Goal: Task Accomplishment & Management: Complete application form

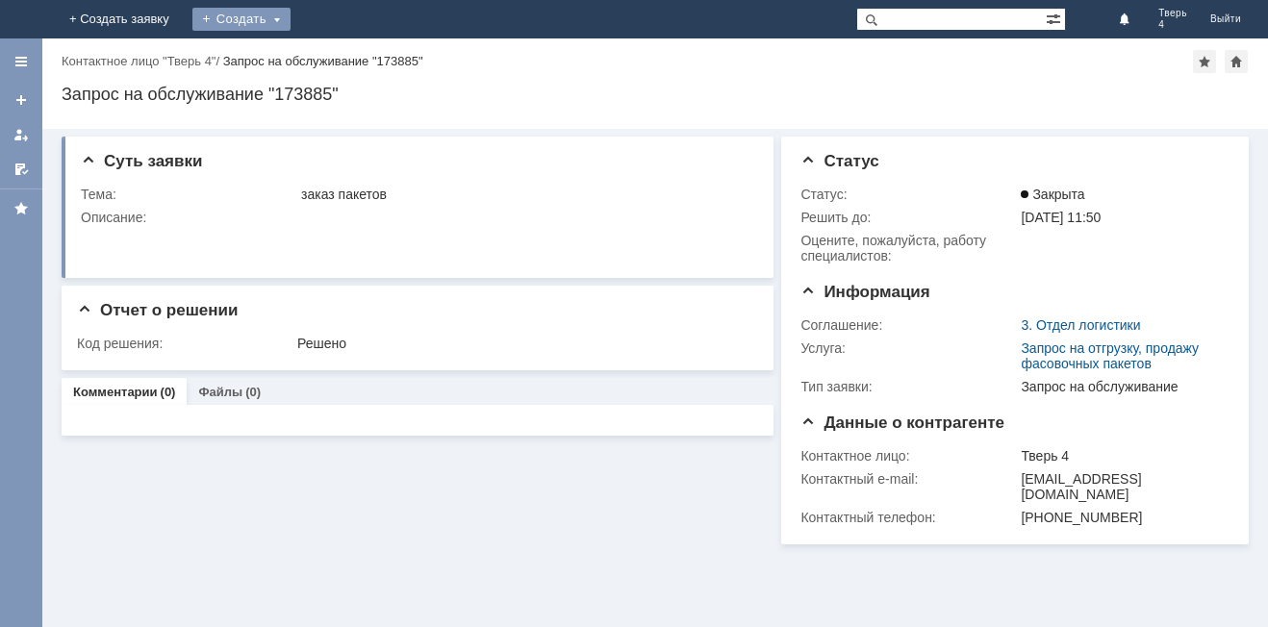
click at [291, 15] on div "Создать" at bounding box center [241, 19] width 98 height 23
click at [306, 15] on div "Создать" at bounding box center [257, 19] width 98 height 23
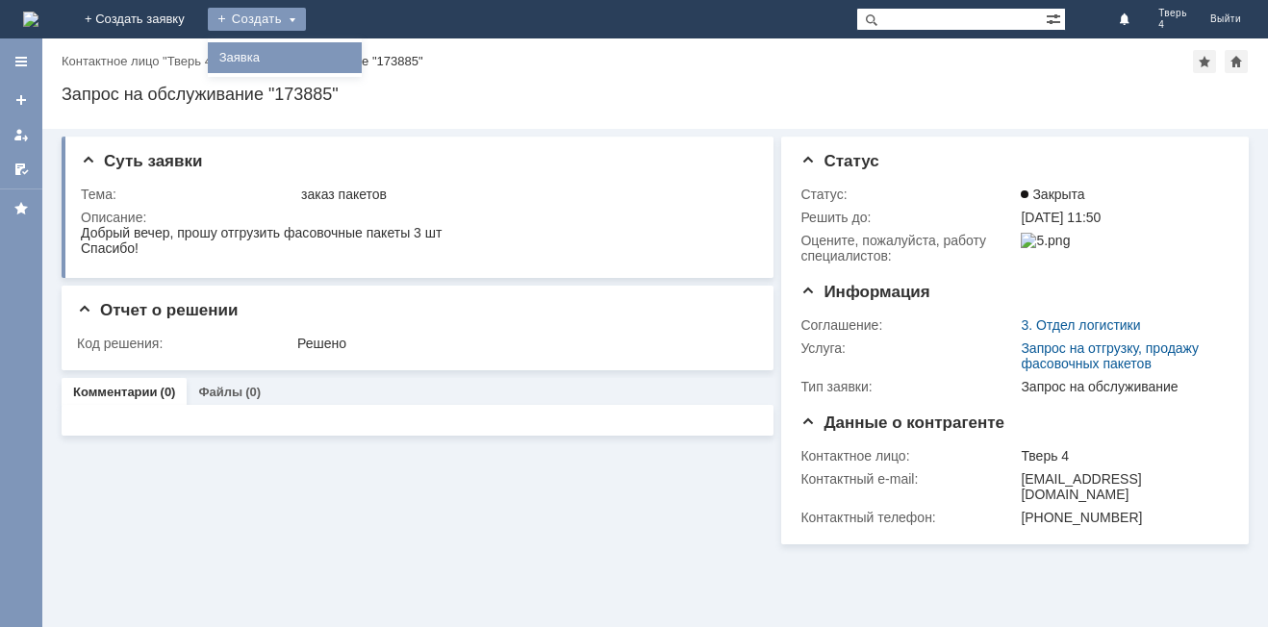
click at [362, 69] on div "Заявка" at bounding box center [285, 57] width 154 height 31
click at [306, 26] on div "Создать" at bounding box center [257, 19] width 98 height 23
click at [358, 62] on link "Заявка" at bounding box center [285, 57] width 146 height 23
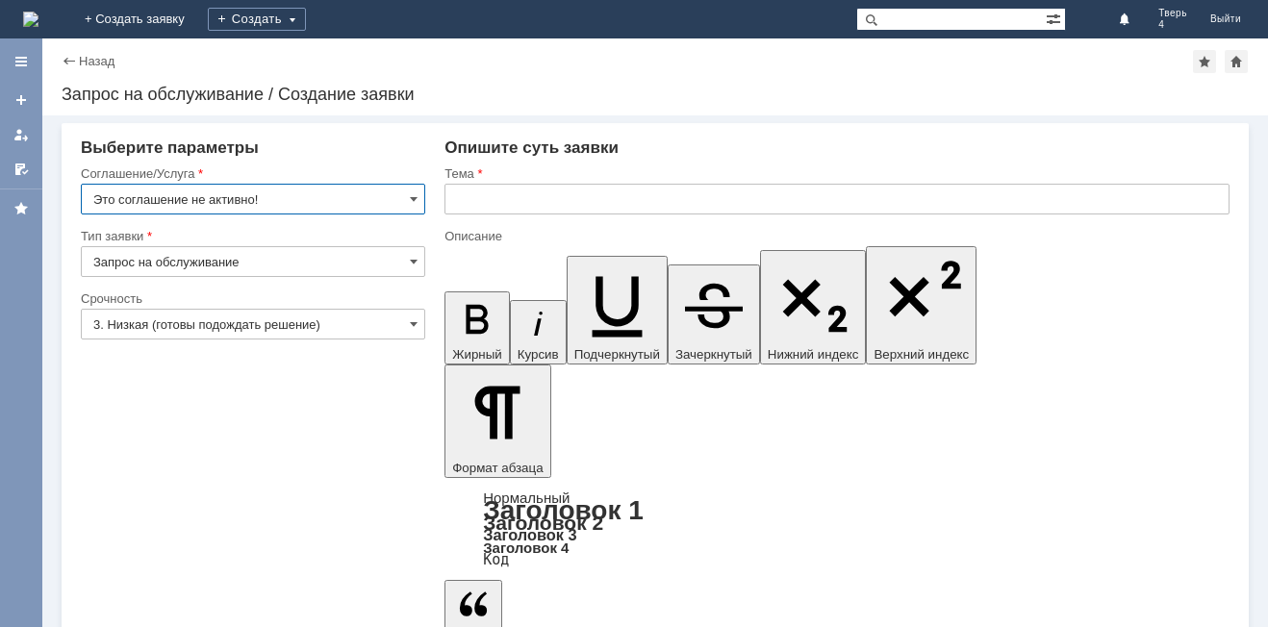
click at [327, 194] on input "Это соглашение не активно!" at bounding box center [253, 199] width 345 height 31
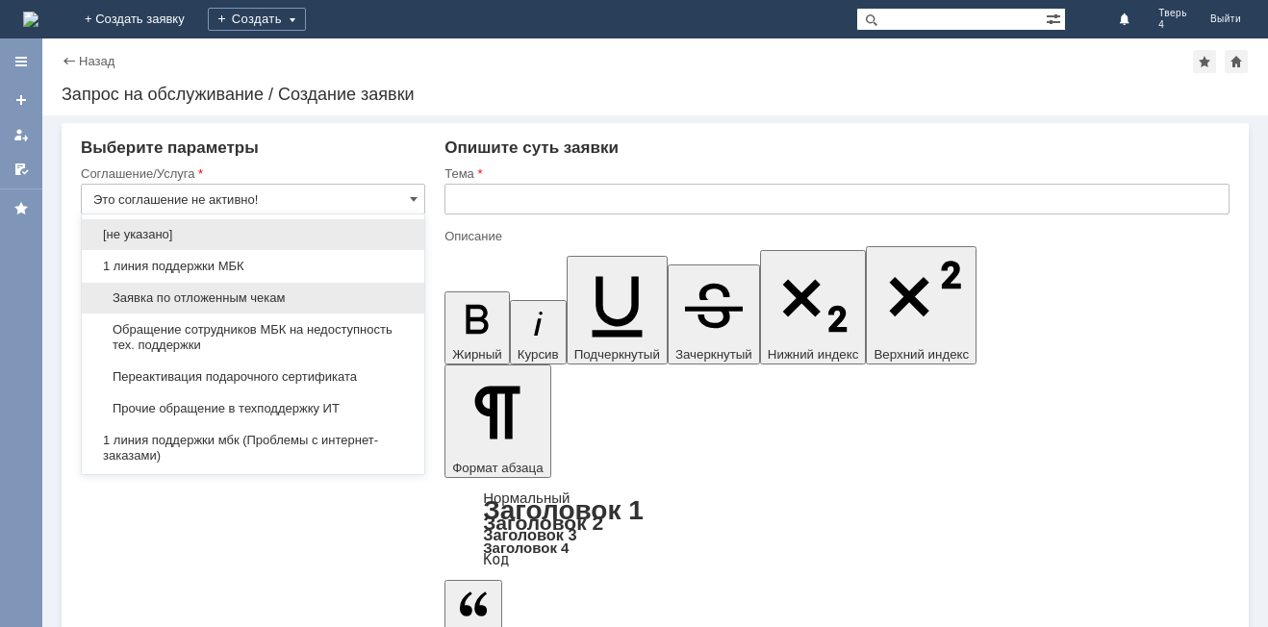
click at [239, 296] on span "Заявка по отложенным чекам" at bounding box center [253, 298] width 320 height 15
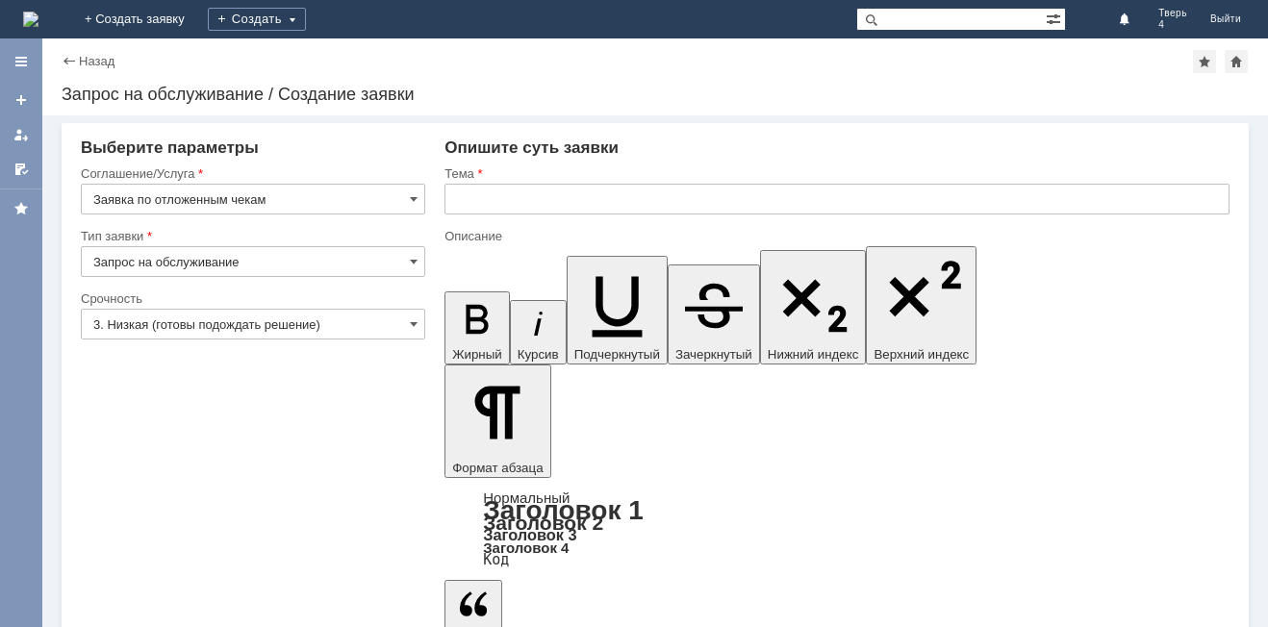
type input "Заявка по отложенным чекам"
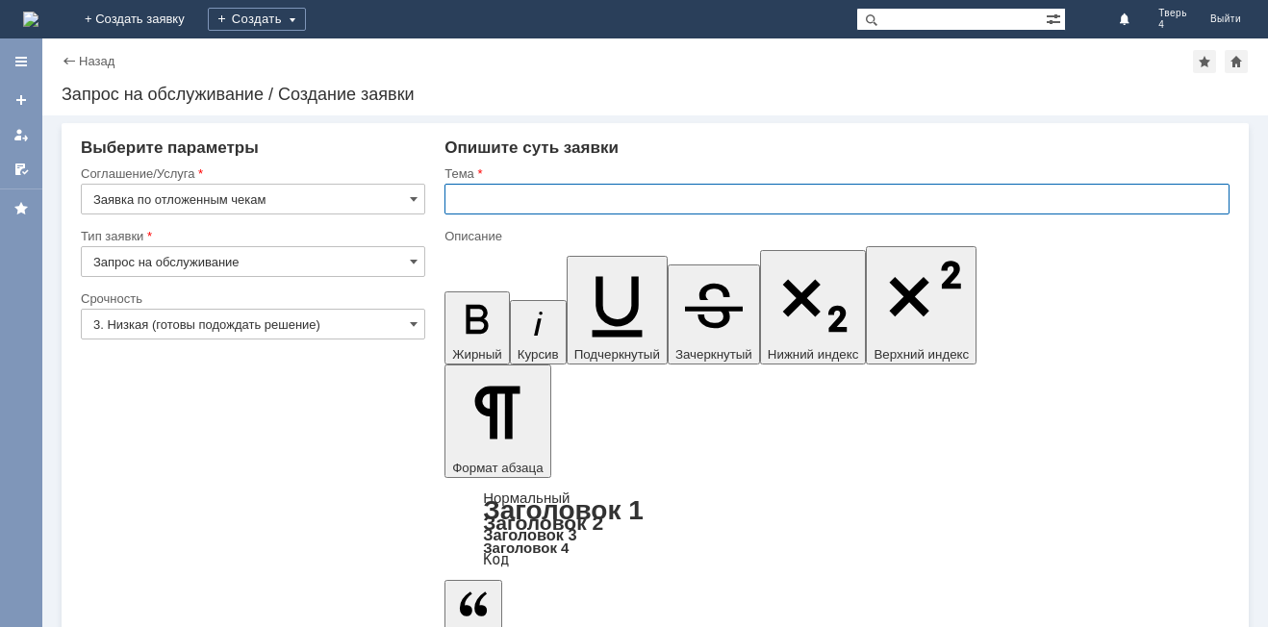
click at [457, 208] on input "text" at bounding box center [837, 199] width 785 height 31
type input "отложенные чеки"
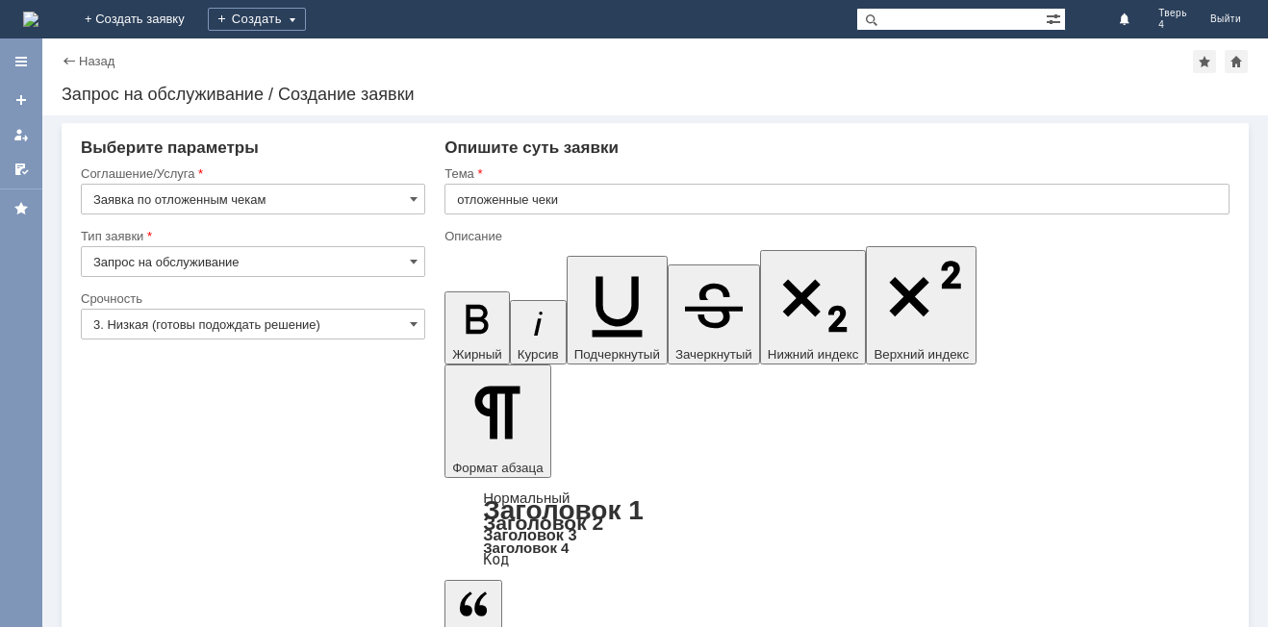
drag, startPoint x: 507, startPoint y: 460, endPoint x: 501, endPoint y: 444, distance: 17.3
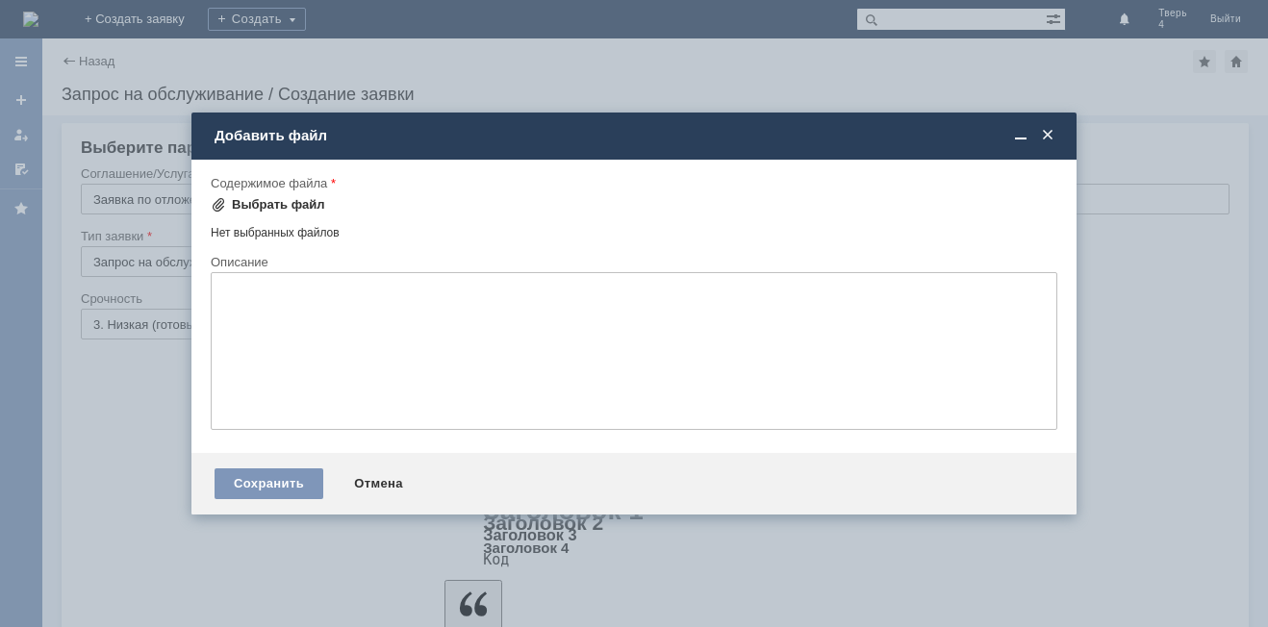
click at [295, 204] on div "Выбрать файл" at bounding box center [278, 204] width 93 height 15
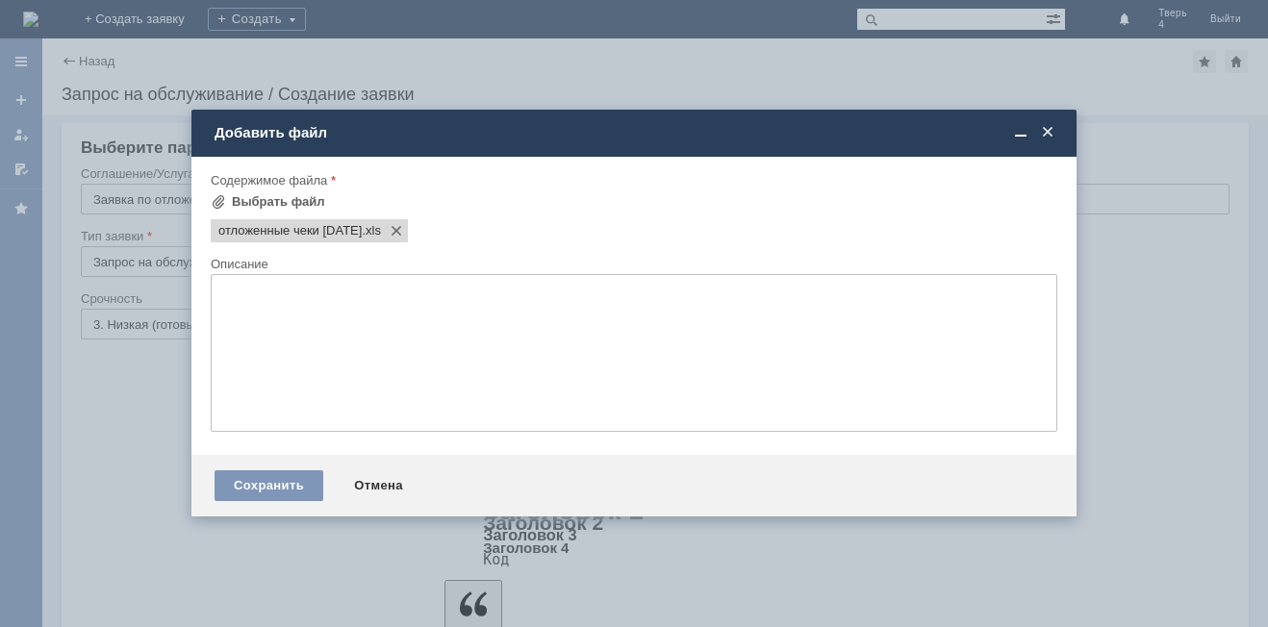
click at [304, 329] on textarea at bounding box center [634, 353] width 847 height 158
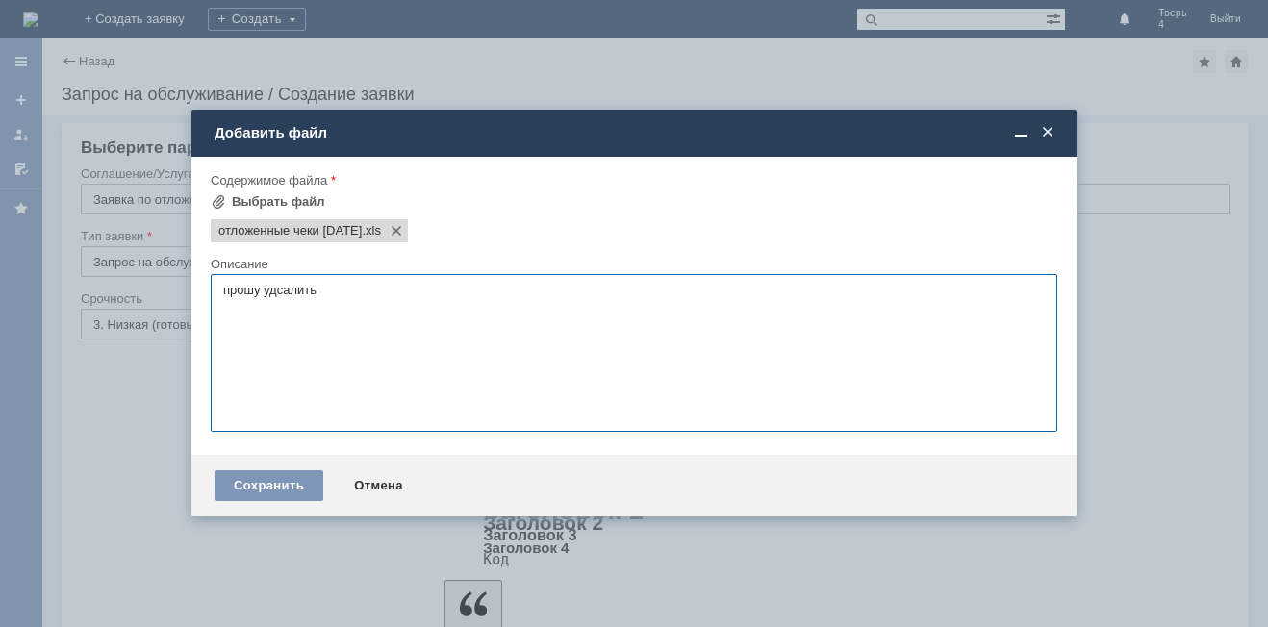
click at [277, 296] on textarea "прошу удсалить" at bounding box center [634, 353] width 847 height 158
click at [280, 293] on textarea "прошу удсалить" at bounding box center [634, 353] width 847 height 158
click at [282, 293] on textarea "прошу удсалить" at bounding box center [634, 353] width 847 height 158
type textarea "прошу удалить"
click at [269, 484] on div "Сохранить" at bounding box center [269, 486] width 109 height 31
